Goal: Transaction & Acquisition: Book appointment/travel/reservation

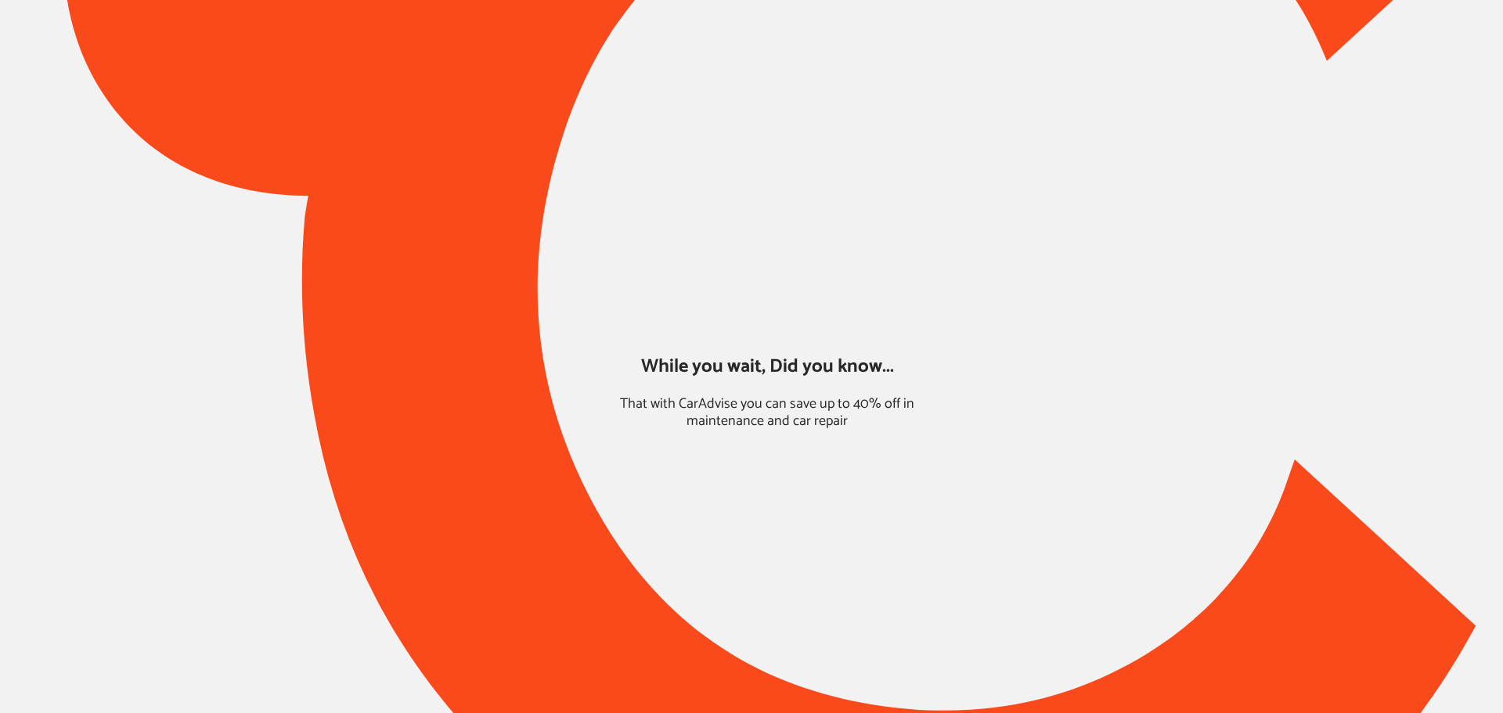
type input "*****"
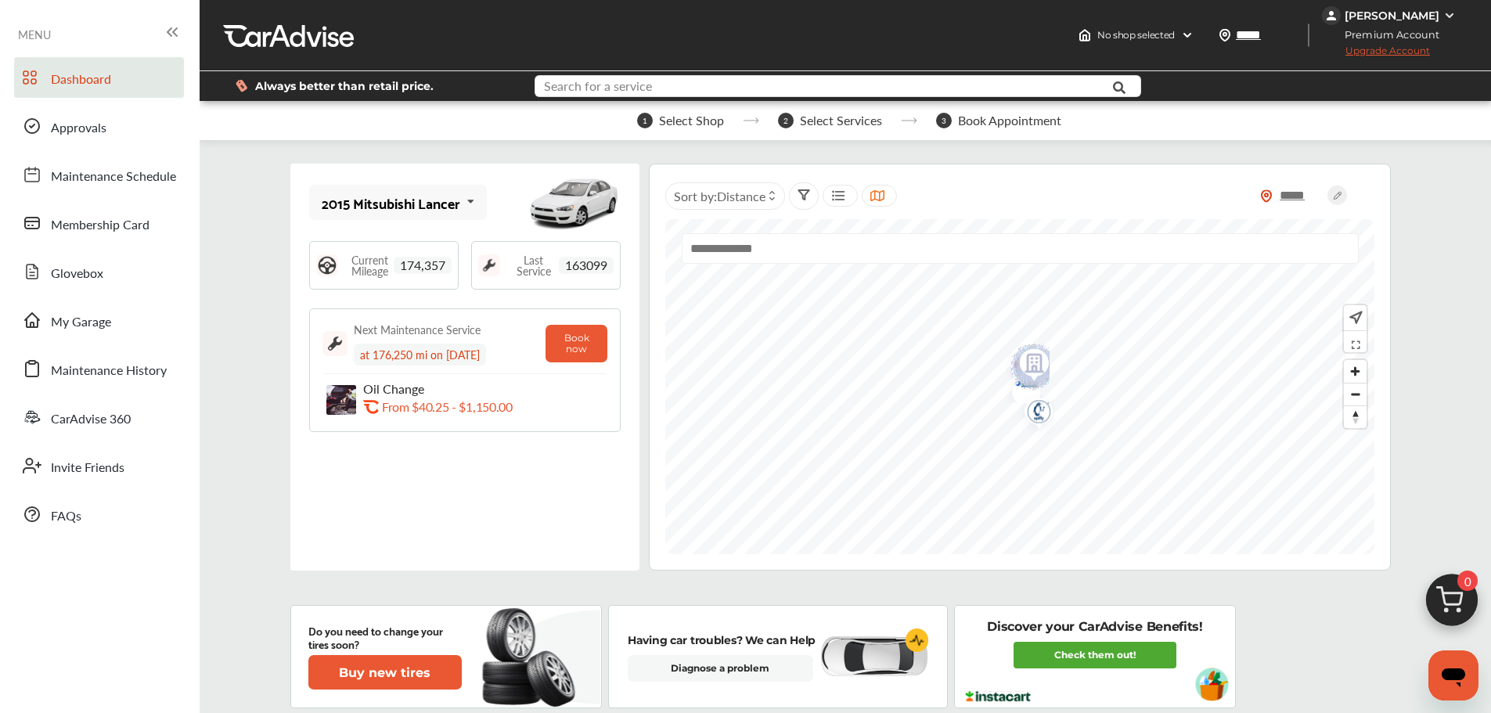
click at [680, 89] on input "text" at bounding box center [812, 88] width 553 height 24
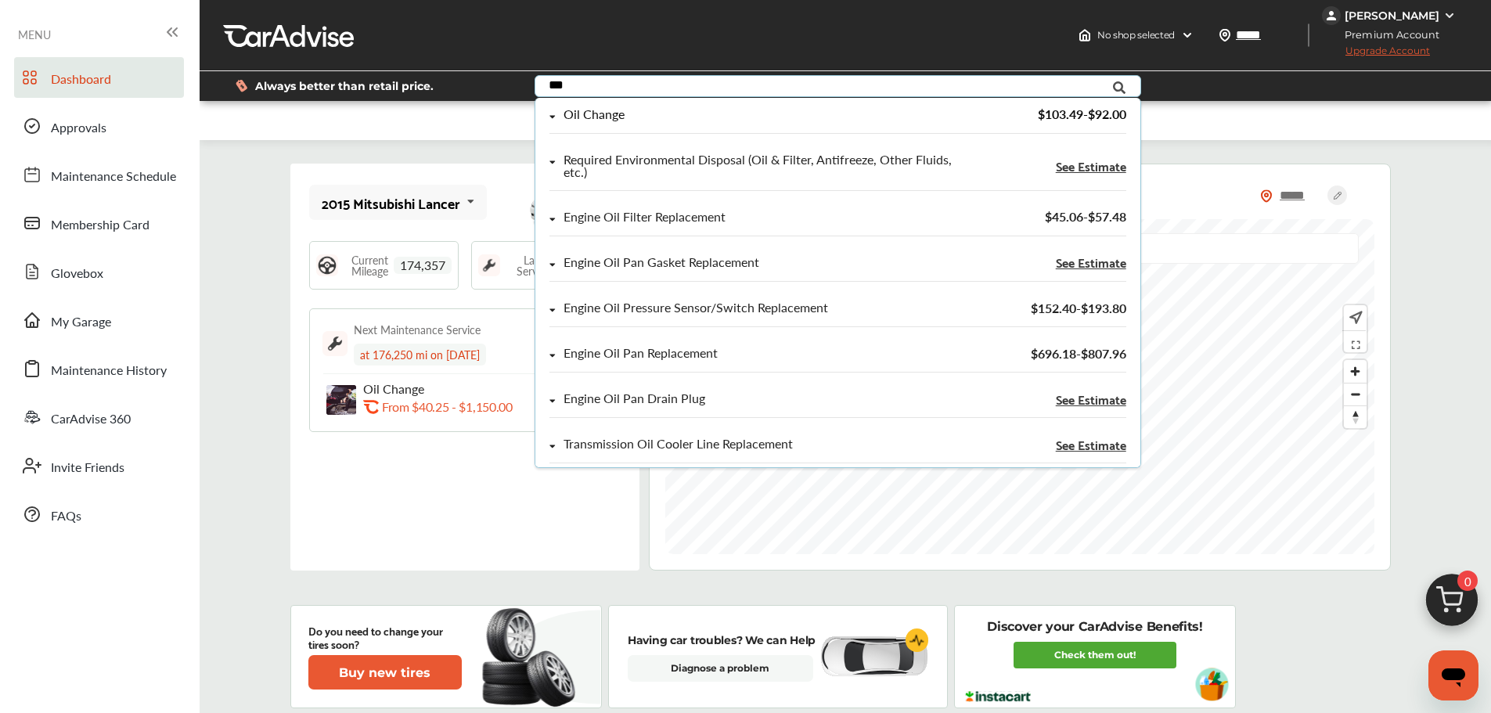
type input "***"
click at [674, 113] on div "Oil Change" at bounding box center [751, 114] width 404 height 13
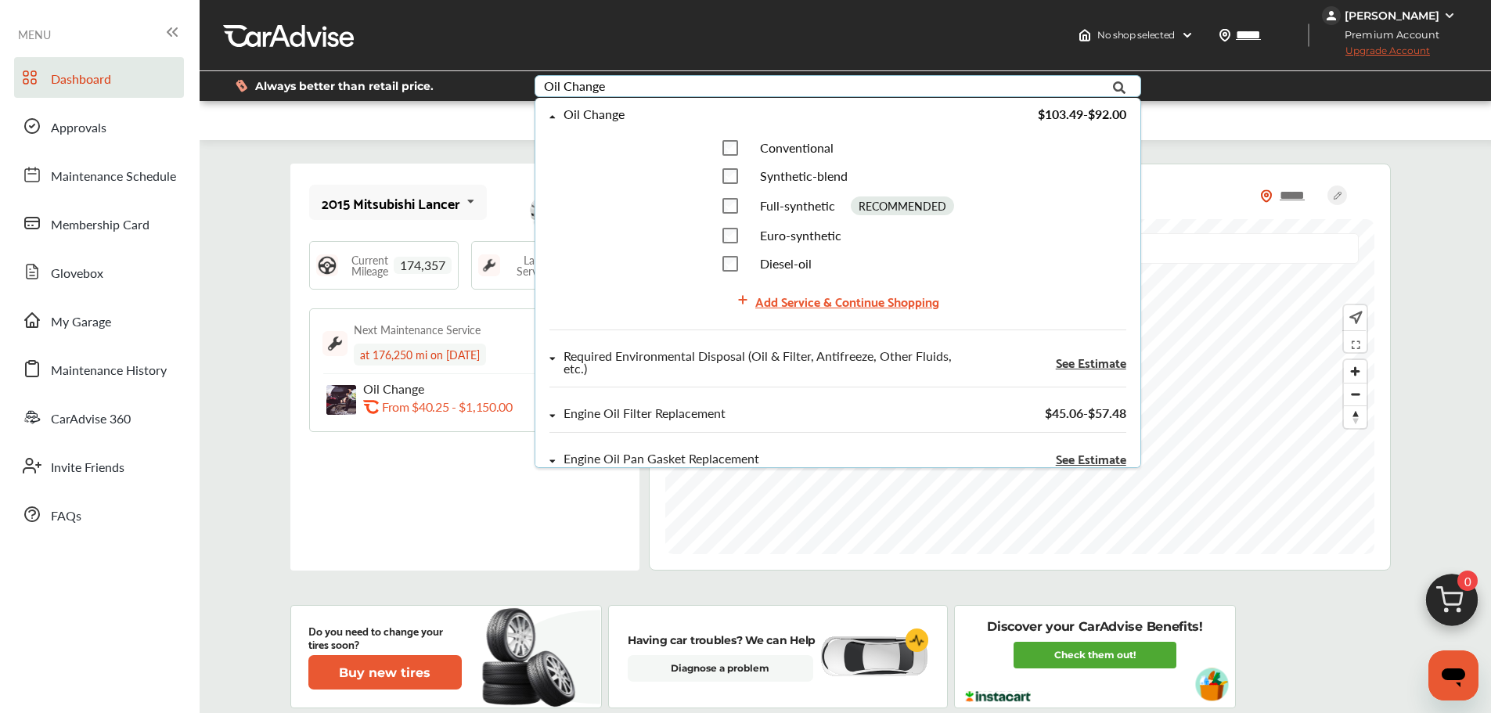
click at [786, 310] on div "Add Service & Continue Shopping" at bounding box center [847, 300] width 184 height 21
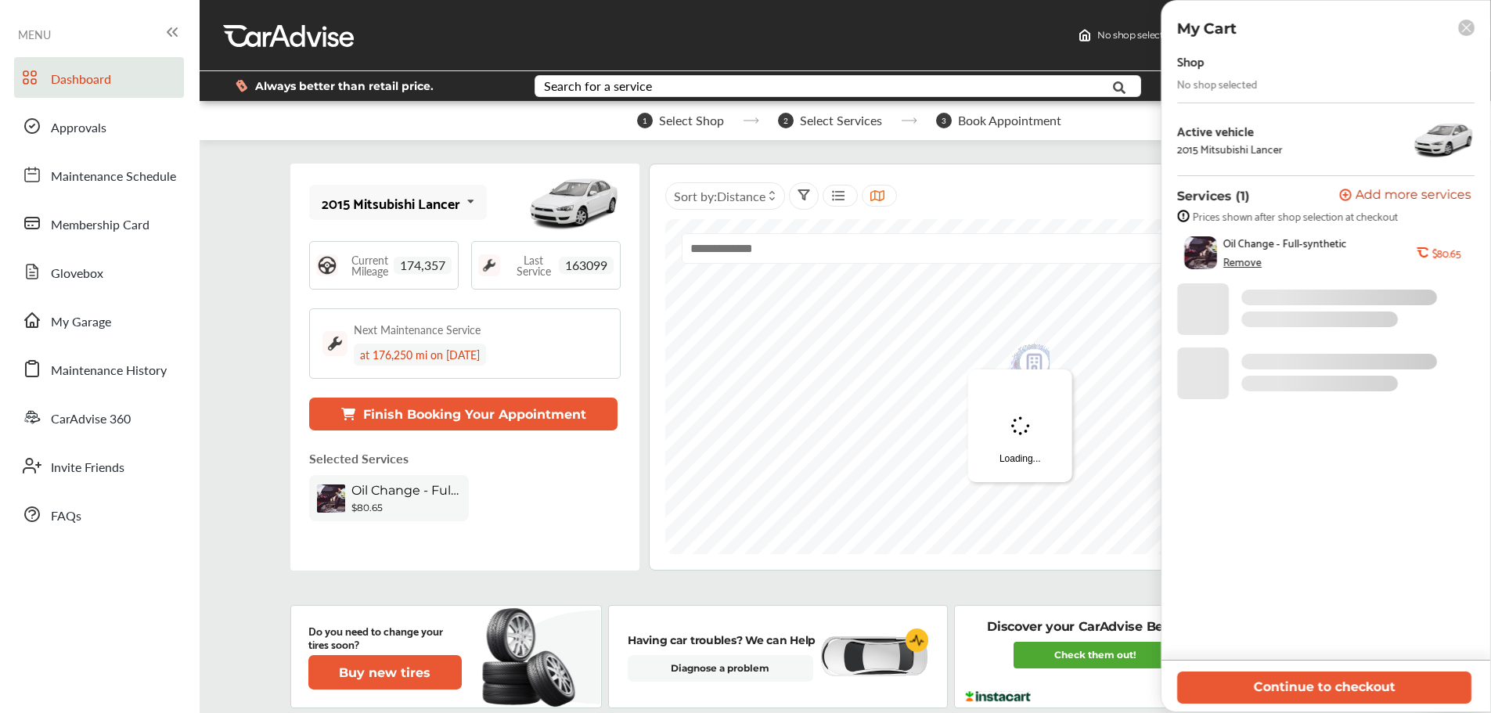
click at [1380, 688] on button "Continue to checkout" at bounding box center [1324, 687] width 294 height 32
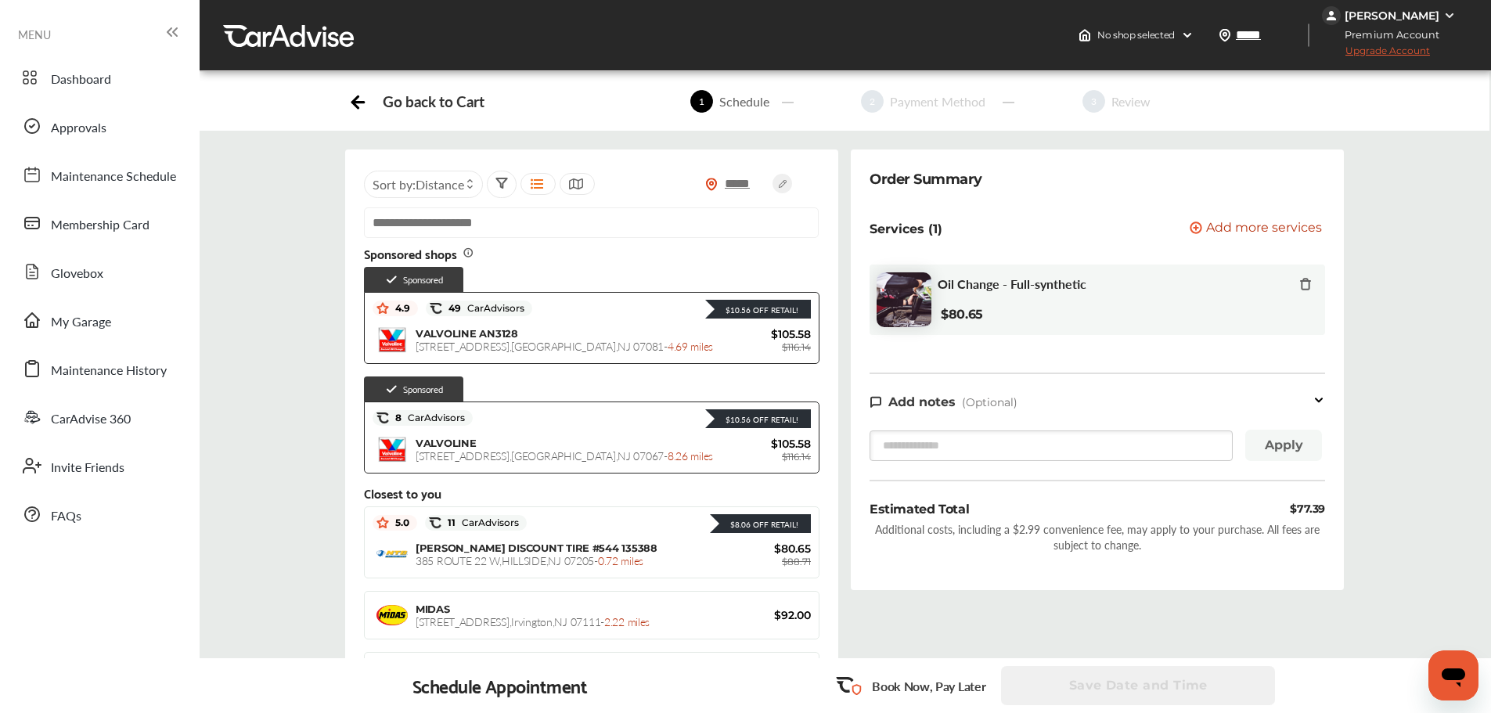
click at [671, 333] on div "VALVOLINE AN3128 [STREET_ADDRESS] - 4.69 miles" at bounding box center [566, 340] width 301 height 26
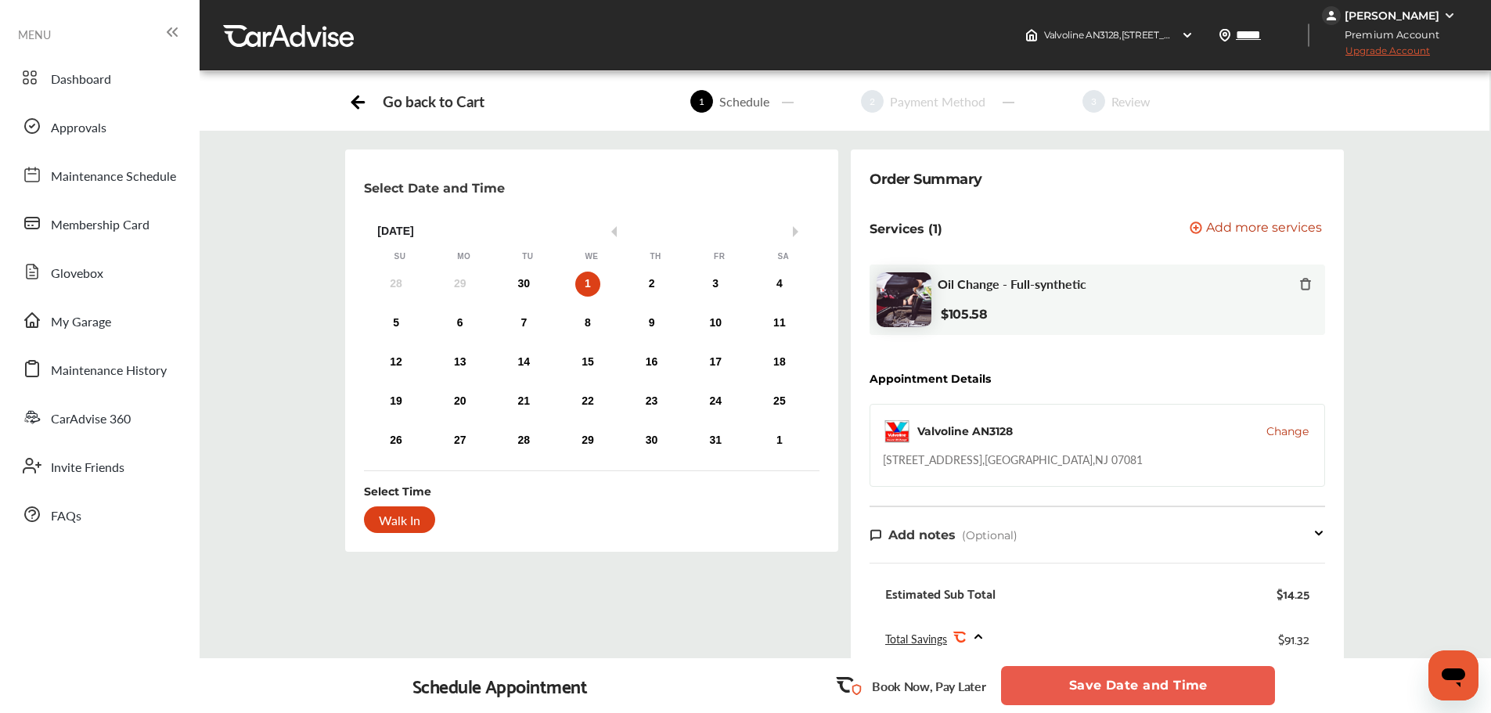
click at [513, 276] on div "30" at bounding box center [523, 284] width 25 height 25
click at [1031, 464] on div "[STREET_ADDRESS]" at bounding box center [1013, 460] width 260 height 16
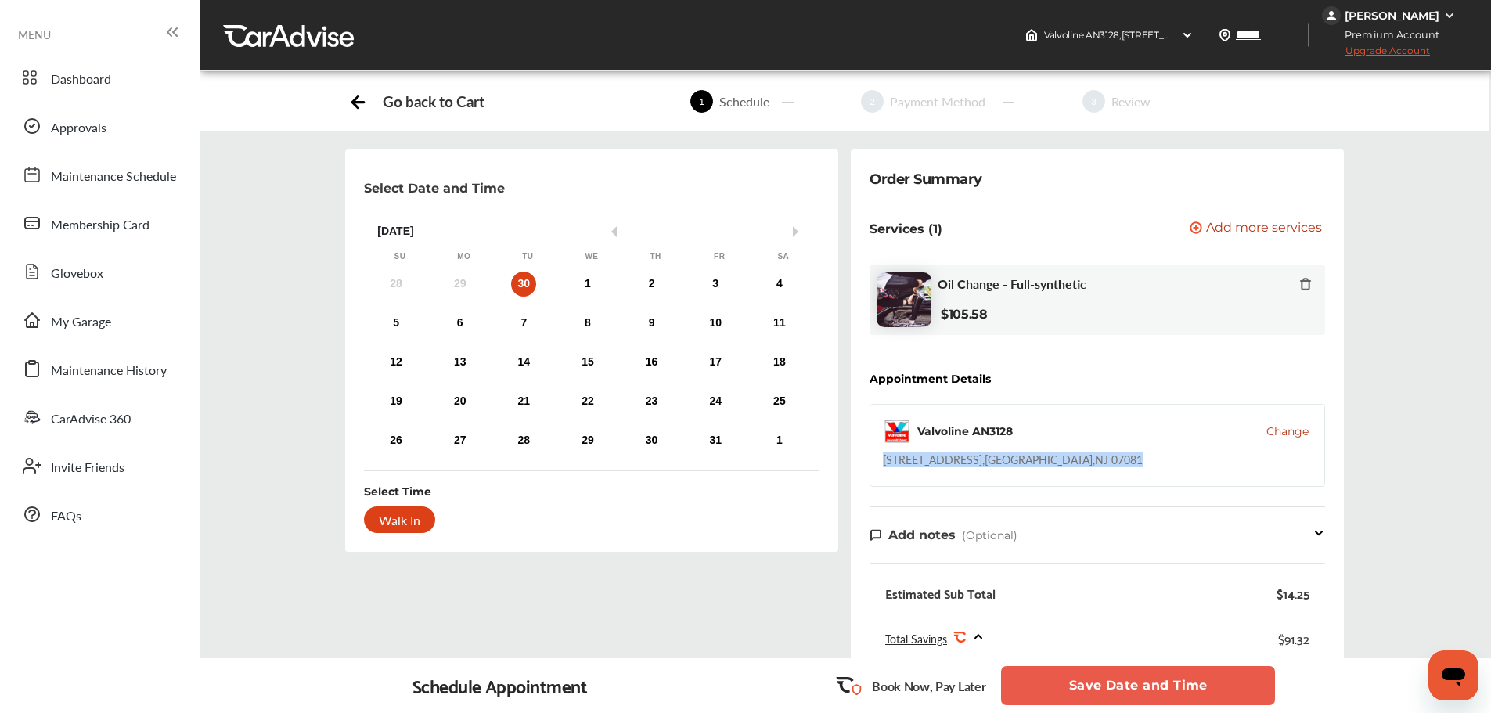
drag, startPoint x: 1031, startPoint y: 464, endPoint x: 1057, endPoint y: 473, distance: 28.0
click at [1057, 473] on div "Valvoline AN3128 Change [STREET_ADDRESS]" at bounding box center [1096, 445] width 455 height 83
click at [1031, 448] on div "Valvoline AN3128 Change [STREET_ADDRESS]" at bounding box center [1096, 445] width 455 height 83
click at [1023, 463] on div "[STREET_ADDRESS]" at bounding box center [1013, 460] width 260 height 16
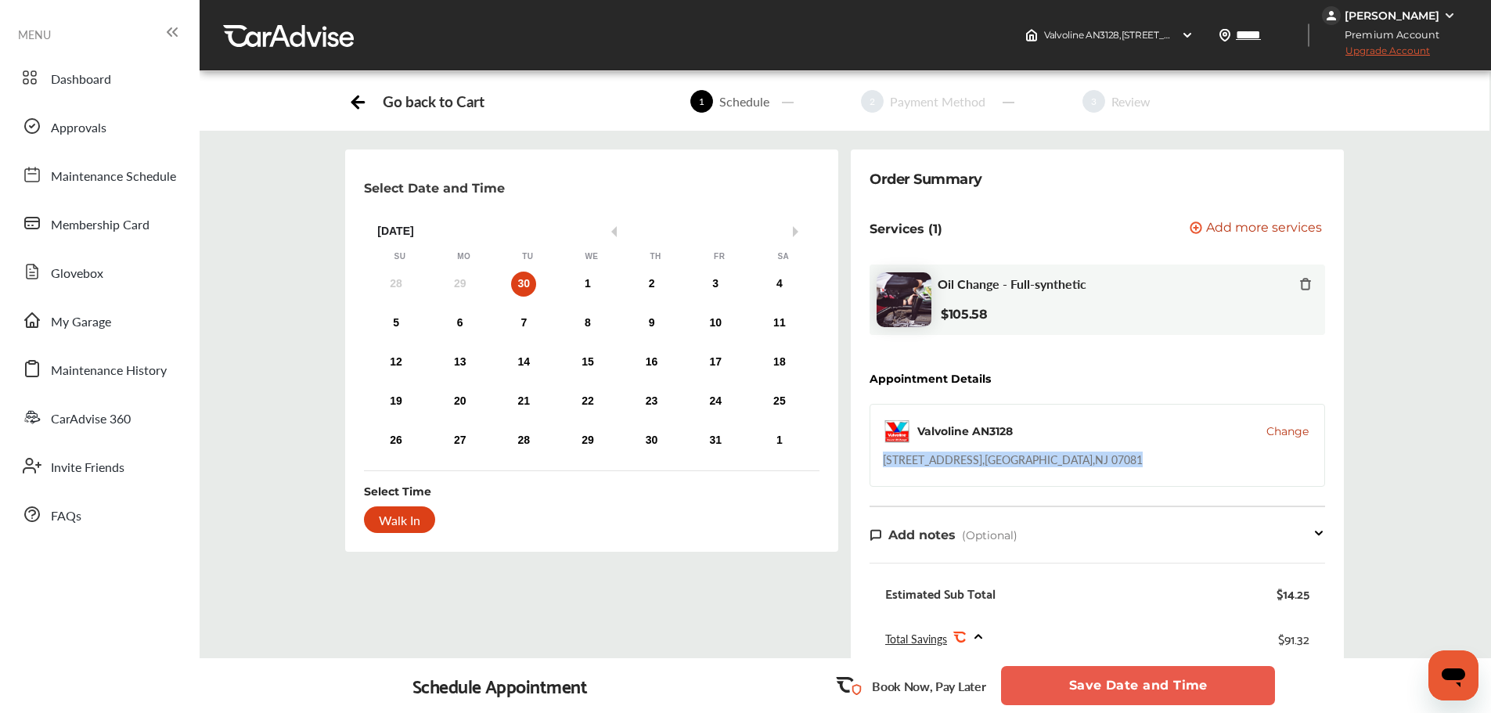
click at [1023, 463] on div "[STREET_ADDRESS]" at bounding box center [1013, 460] width 260 height 16
copy div "[STREET_ADDRESS]"
click at [1208, 686] on button "Save Date and Time" at bounding box center [1138, 685] width 274 height 39
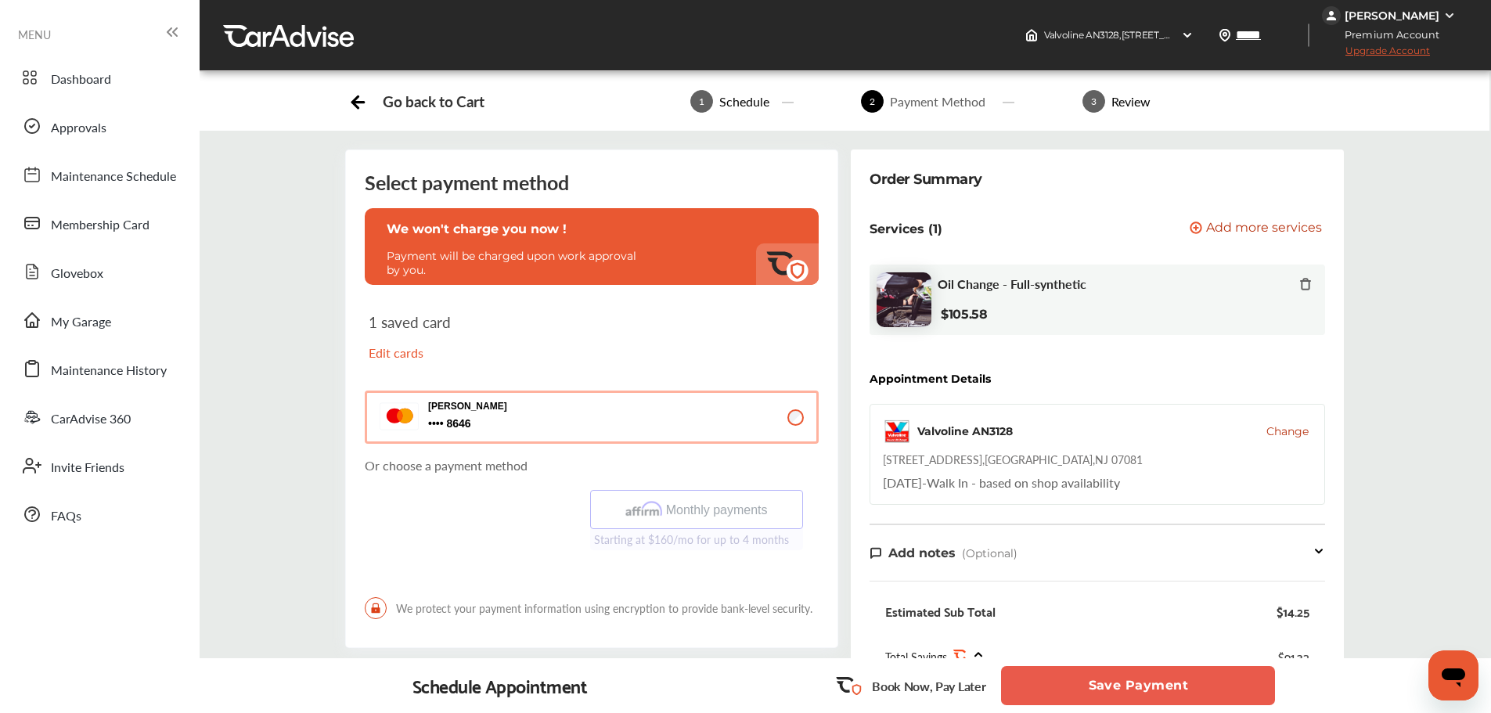
click at [1189, 679] on button "Save Payment" at bounding box center [1138, 685] width 274 height 39
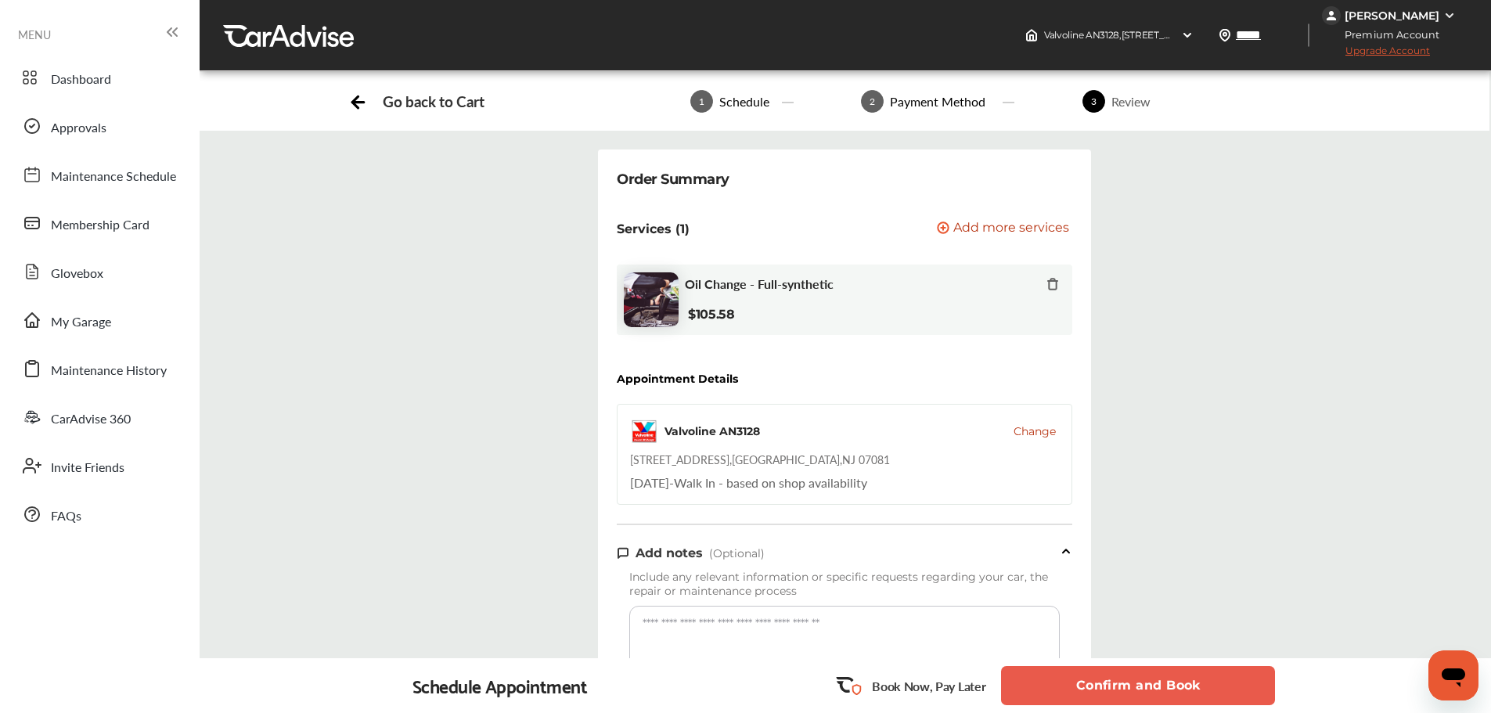
click at [1166, 687] on button "Confirm and Book" at bounding box center [1138, 685] width 274 height 39
